Goal: Task Accomplishment & Management: Manage account settings

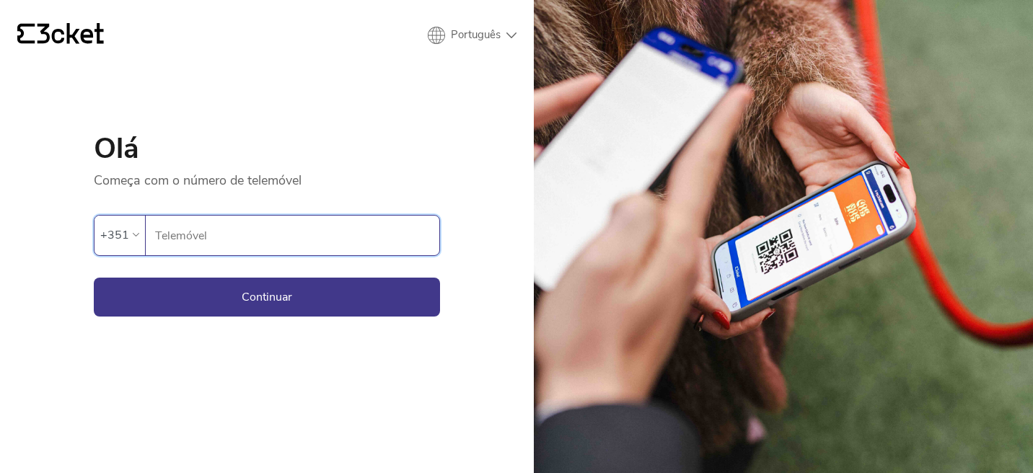
click at [240, 229] on input "Telemóvel" at bounding box center [296, 236] width 285 height 40
click at [216, 244] on input "912" at bounding box center [296, 236] width 285 height 40
type input "912625425"
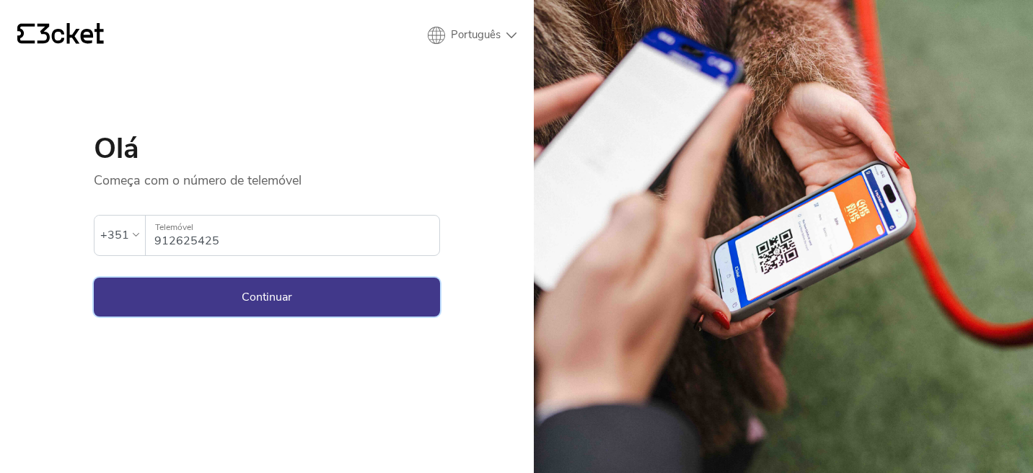
click at [242, 300] on button "Continuar" at bounding box center [267, 297] width 346 height 39
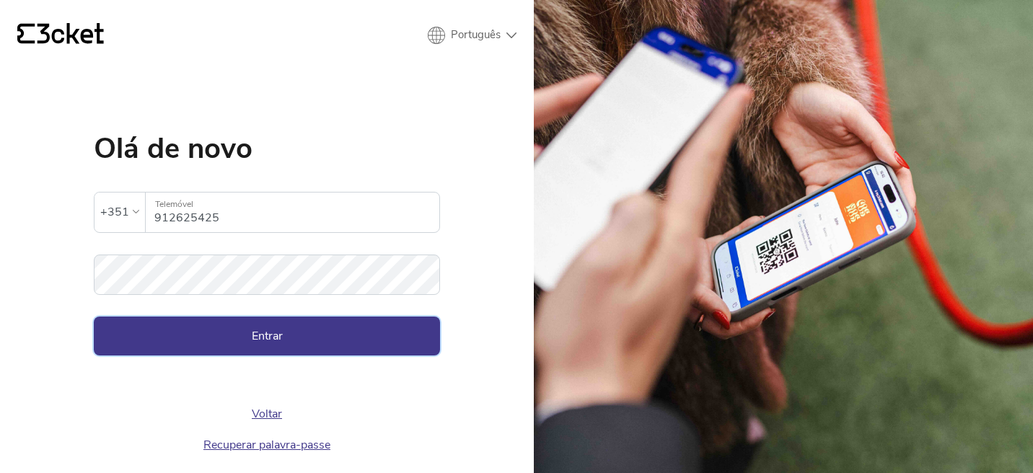
click at [284, 341] on button "Entrar" at bounding box center [267, 336] width 346 height 39
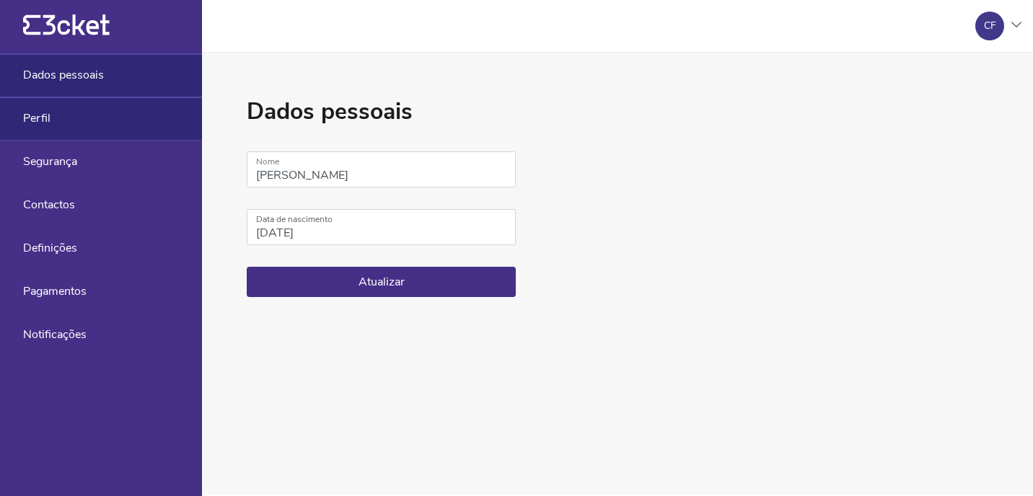
click at [110, 103] on div "Perfil" at bounding box center [101, 118] width 202 height 43
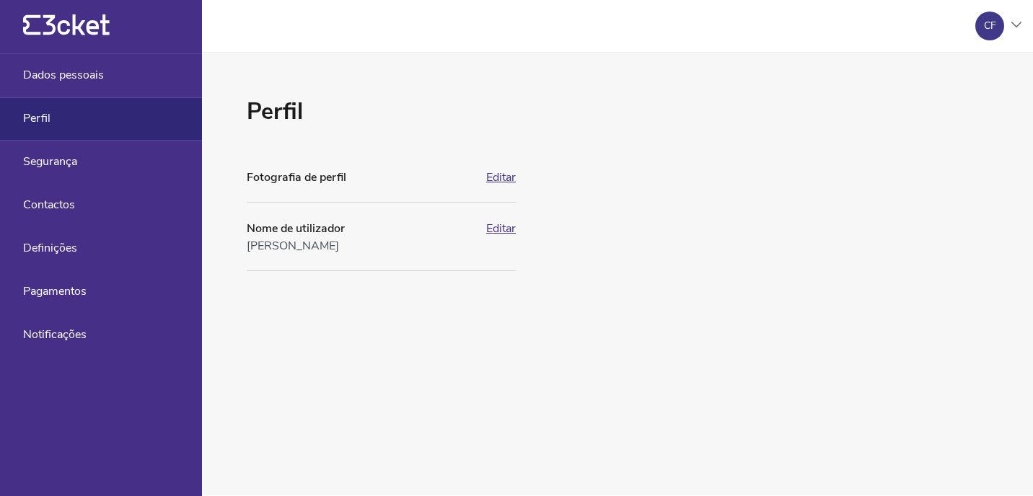
click at [97, 136] on div "Perfil" at bounding box center [101, 118] width 202 height 43
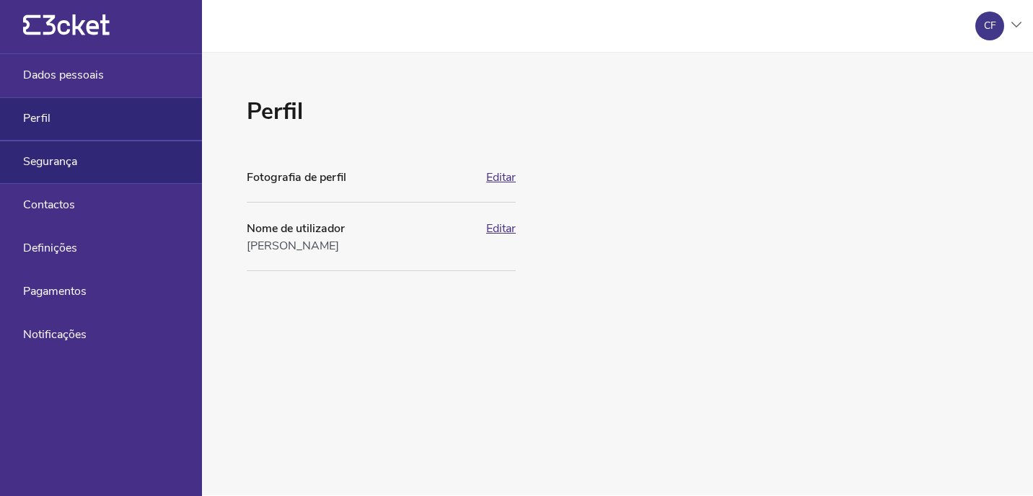
click at [99, 178] on div "Segurança" at bounding box center [101, 162] width 202 height 43
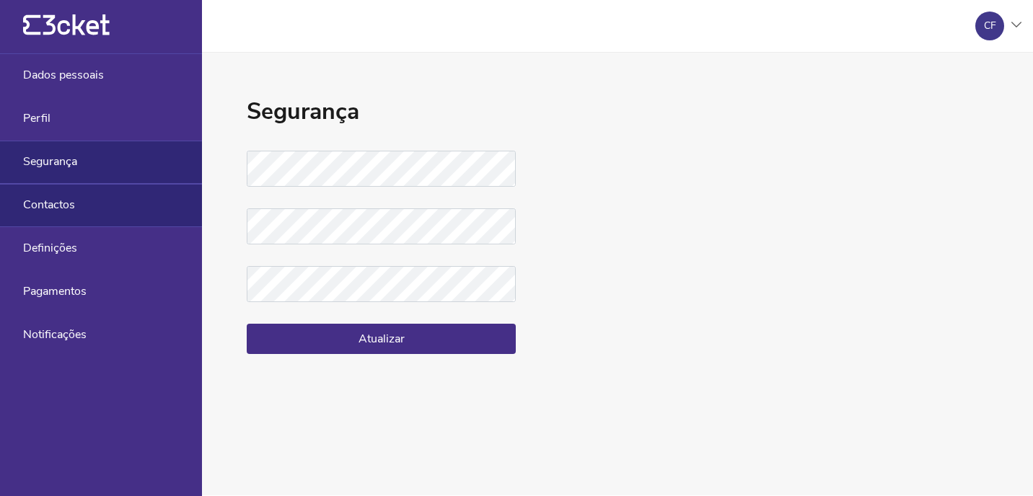
click at [86, 205] on div "Contactos" at bounding box center [101, 205] width 202 height 43
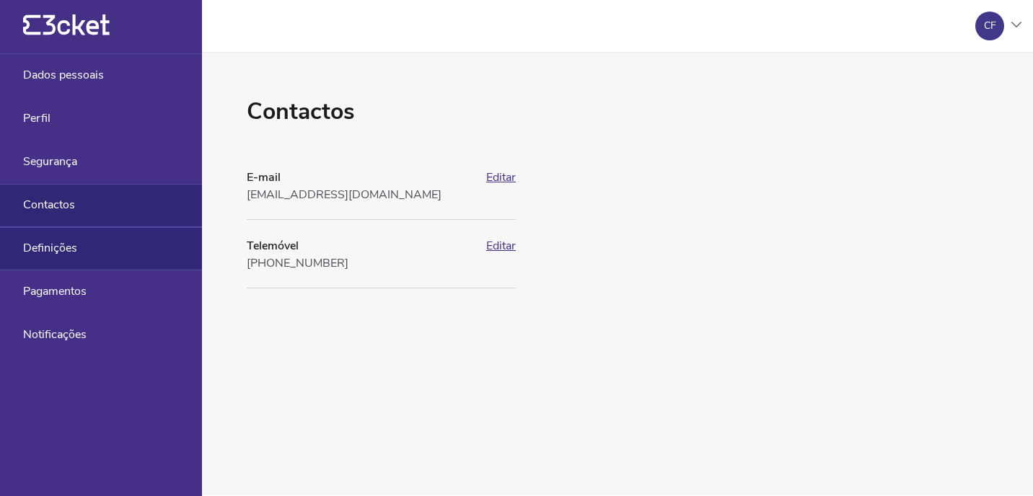
click at [86, 248] on div "Definições" at bounding box center [101, 248] width 202 height 43
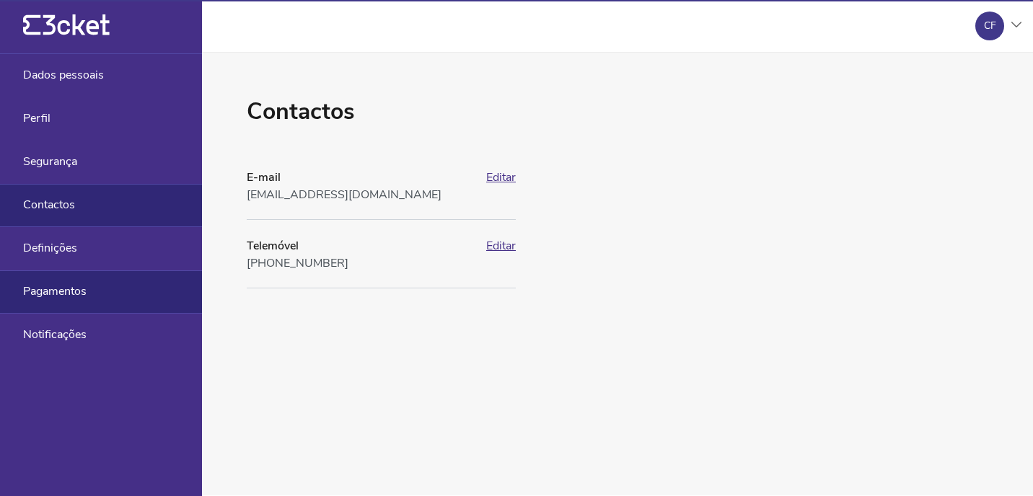
select select "pt_PT"
select select "Europe/[GEOGRAPHIC_DATA]"
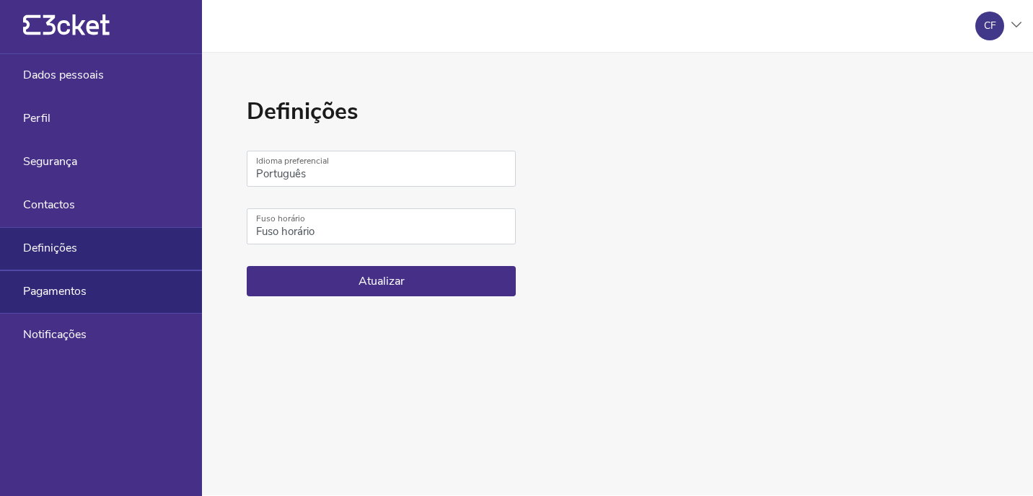
click at [87, 292] on span "Pagamentos" at bounding box center [54, 291] width 63 height 13
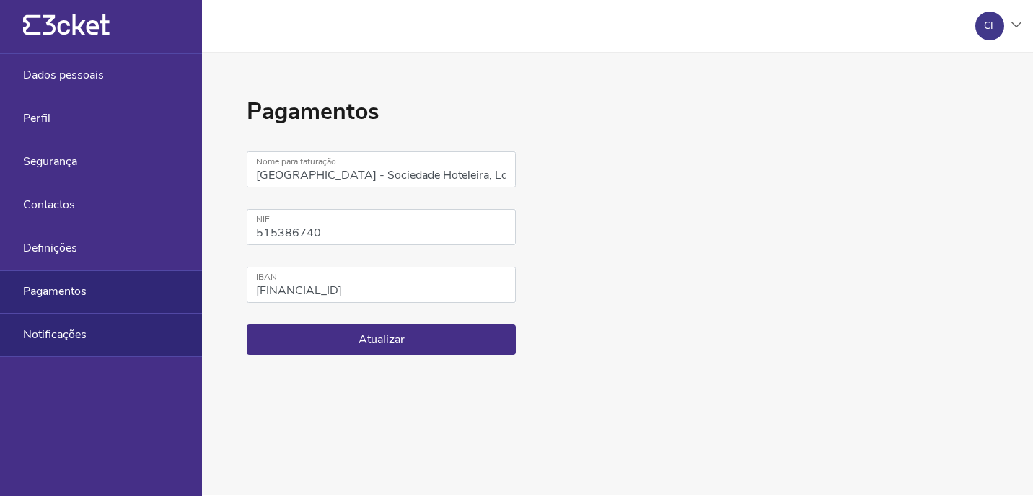
click at [76, 338] on span "Notificações" at bounding box center [54, 334] width 63 height 13
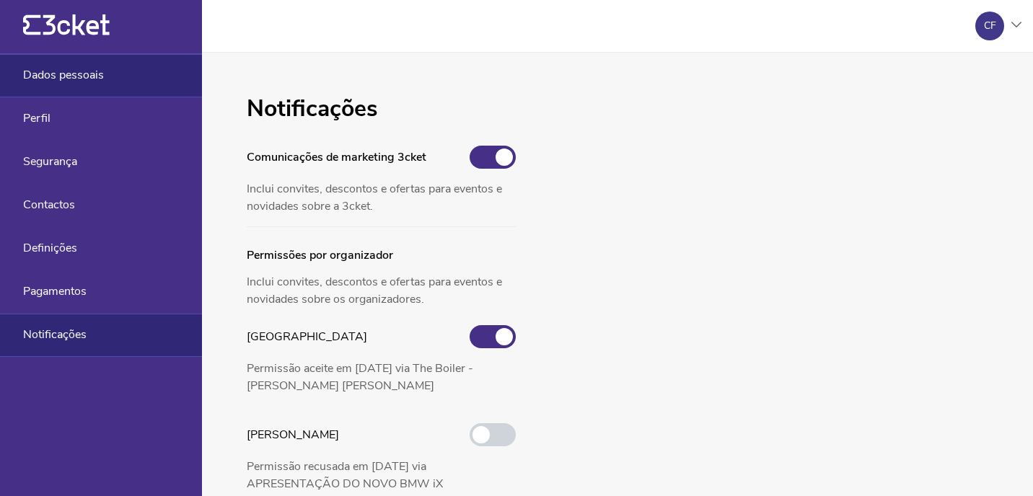
click at [102, 71] on span "Dados pessoais" at bounding box center [63, 75] width 81 height 13
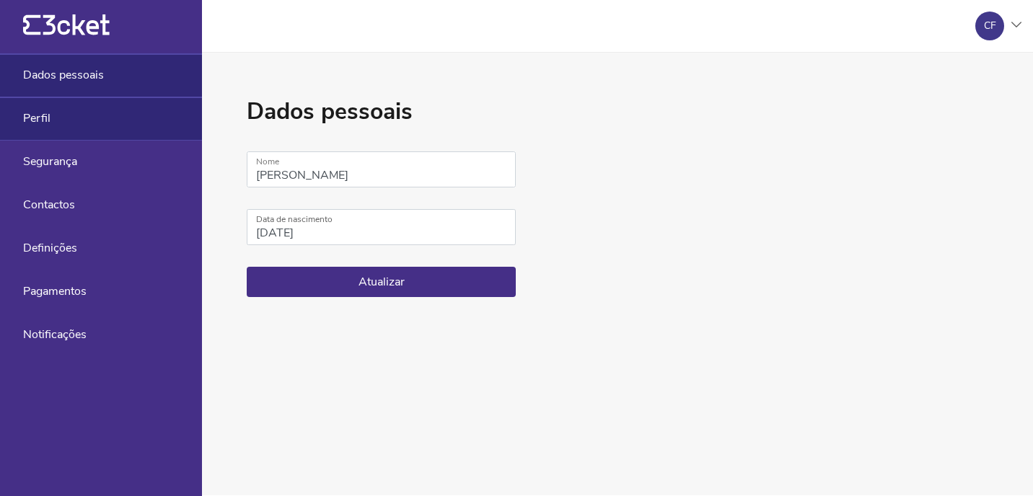
click at [101, 123] on div "Perfil" at bounding box center [101, 118] width 202 height 43
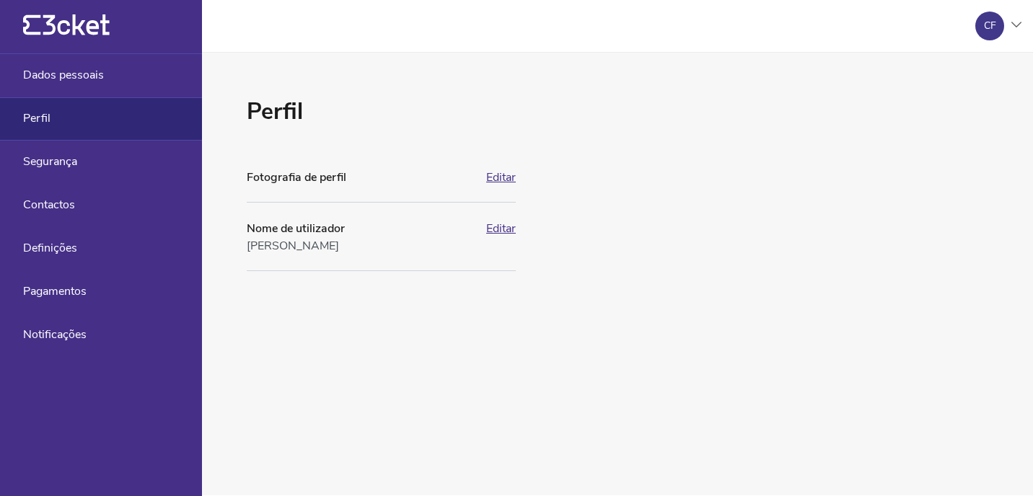
drag, startPoint x: 977, startPoint y: 23, endPoint x: 991, endPoint y: 38, distance: 20.9
click at [977, 23] on div "CF" at bounding box center [990, 26] width 29 height 29
click at [972, 100] on div "Gerir eventos" at bounding box center [952, 104] width 129 height 35
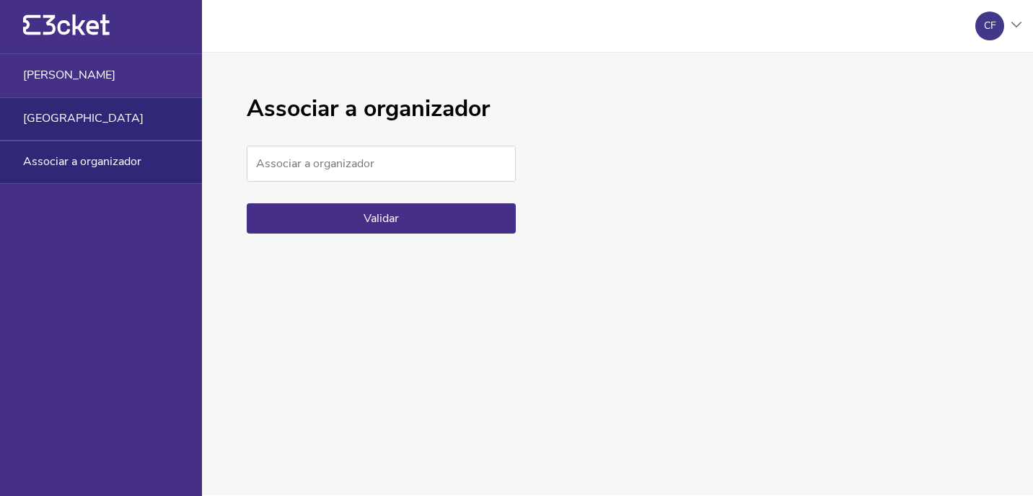
click at [159, 129] on div "[GEOGRAPHIC_DATA]" at bounding box center [101, 118] width 202 height 43
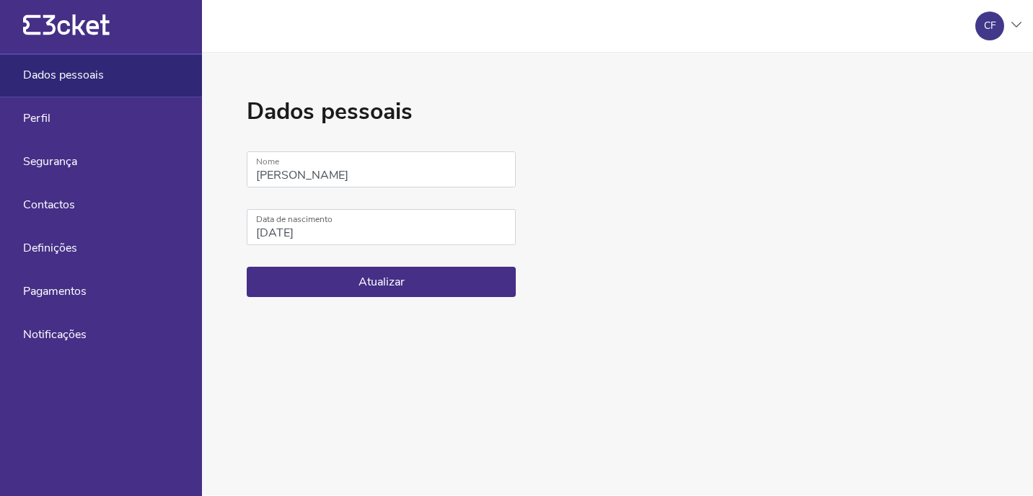
click at [1006, 25] on div "CF" at bounding box center [993, 26] width 58 height 29
click at [938, 102] on div "Gerir eventos" at bounding box center [952, 104] width 129 height 35
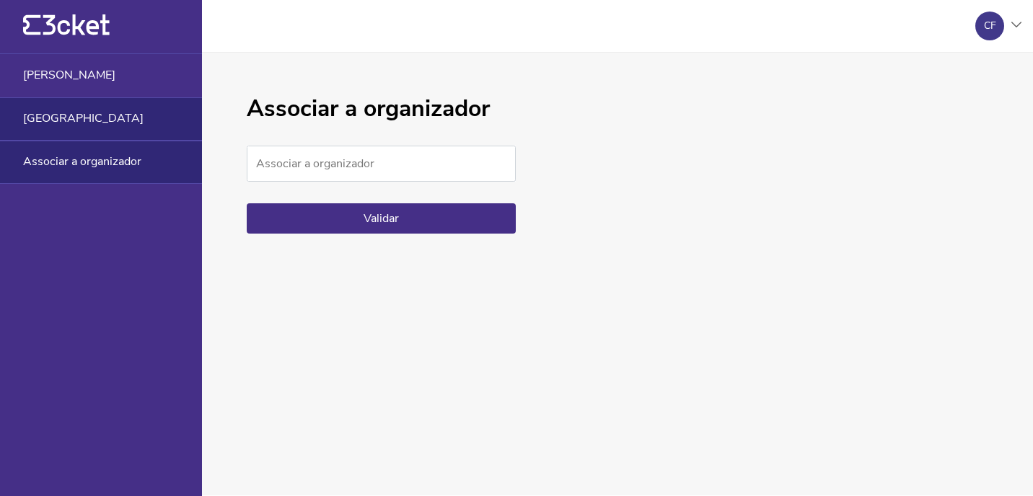
click at [114, 120] on span "[GEOGRAPHIC_DATA]" at bounding box center [83, 118] width 121 height 13
